Goal: Task Accomplishment & Management: Manage account settings

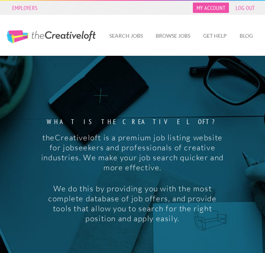
click at [217, 7] on link "My Account" at bounding box center [211, 8] width 36 height 10
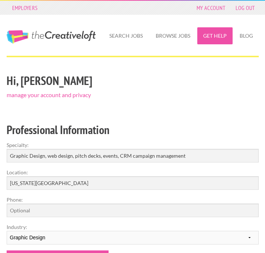
click at [209, 36] on link "Get Help" at bounding box center [215, 35] width 35 height 17
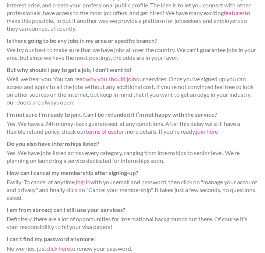
scroll to position [279, 0]
click at [87, 182] on link "log-in" at bounding box center [83, 181] width 15 height 7
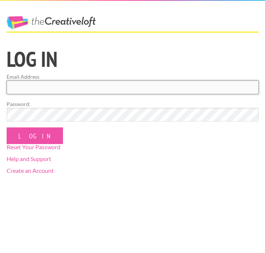
click at [47, 89] on input "Email Address" at bounding box center [133, 87] width 253 height 14
type input "LINDSEYHFLOWERS@GMAIL.COM"
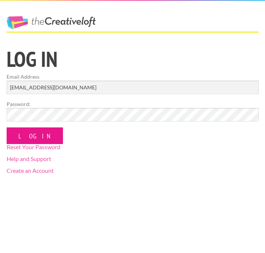
click at [36, 141] on input "Log In" at bounding box center [35, 135] width 56 height 17
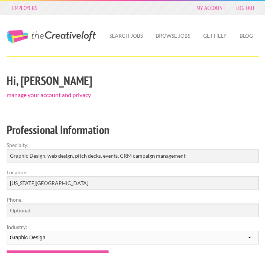
click at [77, 97] on link "manage your account and privacy" at bounding box center [49, 94] width 84 height 7
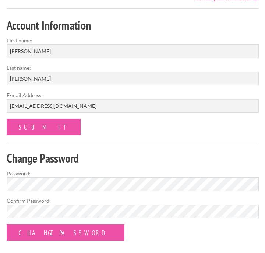
scroll to position [69, 0]
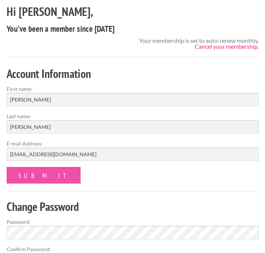
click at [223, 48] on link "Cancel your membership." at bounding box center [227, 46] width 64 height 7
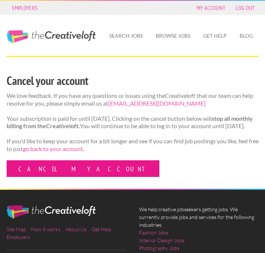
click at [47, 176] on link "Cancel my account" at bounding box center [83, 168] width 153 height 17
